Goal: Check status

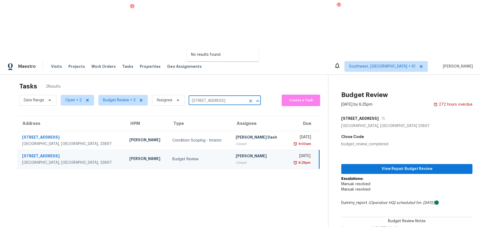
scroll to position [0, 27]
drag, startPoint x: 204, startPoint y: 43, endPoint x: 248, endPoint y: 43, distance: 44.1
click at [248, 97] on div "[STREET_ADDRESS] ​" at bounding box center [225, 101] width 72 height 8
click at [206, 97] on input "[STREET_ADDRESS][PERSON_NAME]" at bounding box center [217, 101] width 57 height 8
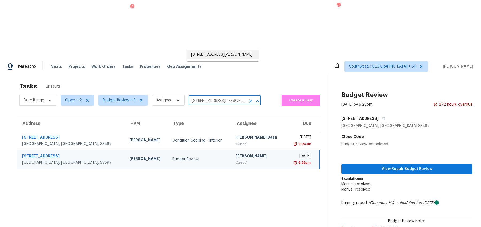
click at [206, 97] on input "[STREET_ADDRESS][PERSON_NAME]" at bounding box center [217, 101] width 57 height 8
paste input "[STREET_ADDRESS]"
type input "[STREET_ADDRESS]"
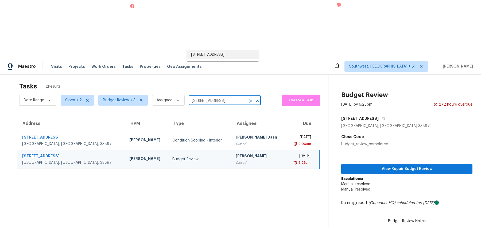
click at [203, 57] on li "[STREET_ADDRESS]" at bounding box center [223, 54] width 72 height 9
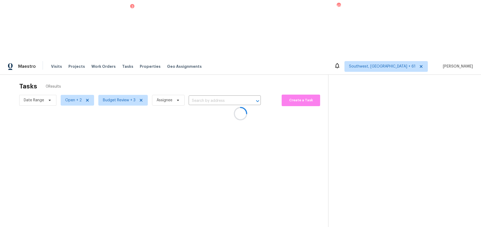
type input "[STREET_ADDRESS]"
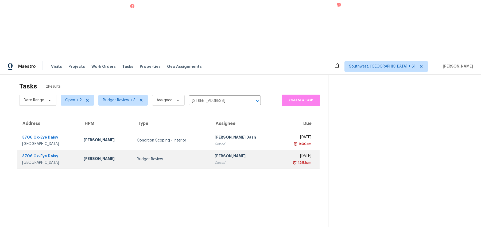
click at [222, 160] on div "Closed" at bounding box center [244, 162] width 59 height 5
